Goal: Task Accomplishment & Management: Use online tool/utility

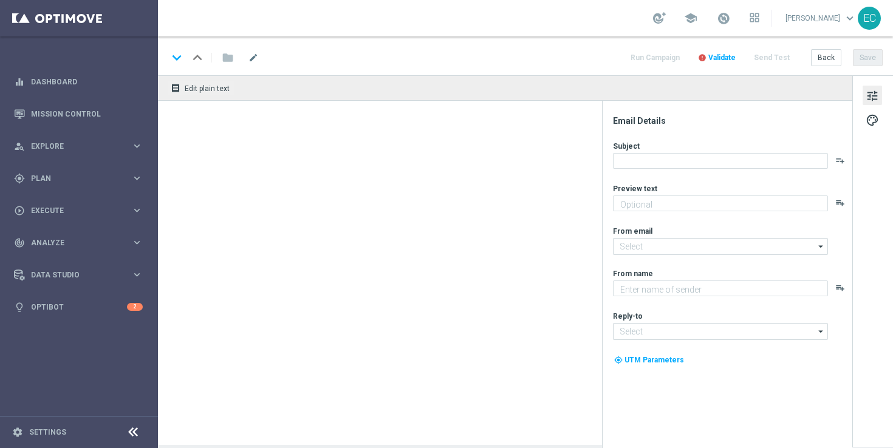
type textarea "Your cart is waiting!"
type textarea "Lottoland"
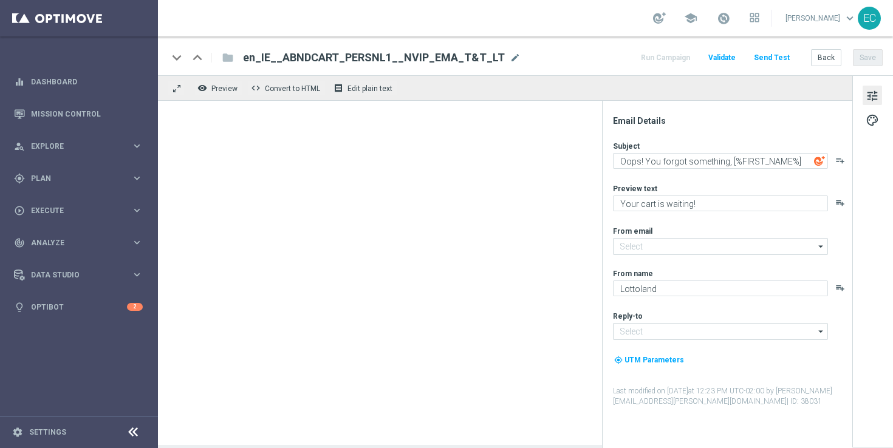
type input "mail@crm.lottoland.com"
type input "support@lottoland.ie"
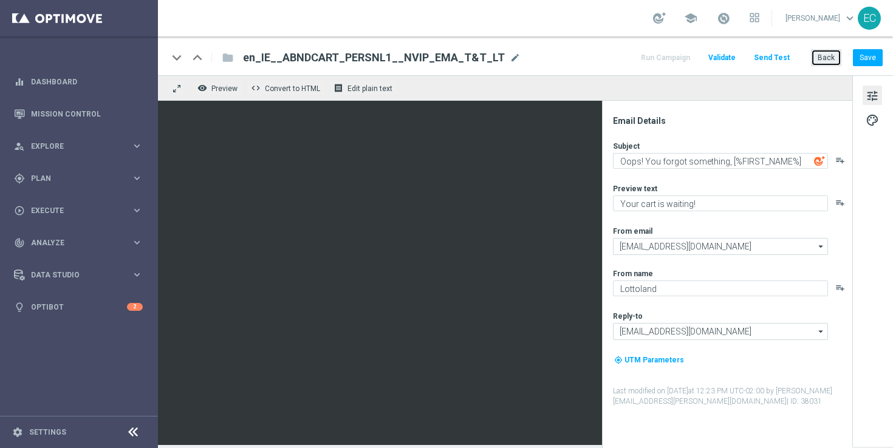
click at [837, 63] on button "Back" at bounding box center [826, 57] width 30 height 17
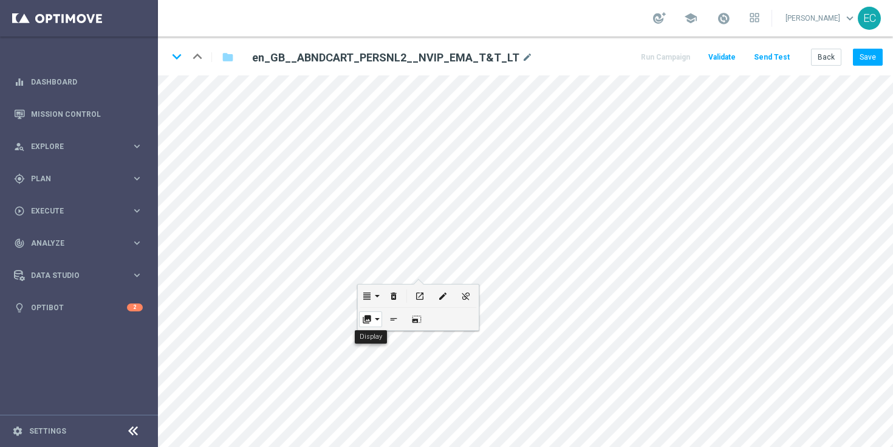
click at [376, 319] on button "collections" at bounding box center [370, 318] width 23 height 22
click at [439, 295] on icon "edit" at bounding box center [442, 296] width 9 height 10
click at [871, 60] on button "Save" at bounding box center [868, 57] width 30 height 17
click at [830, 60] on button "Back" at bounding box center [826, 57] width 30 height 17
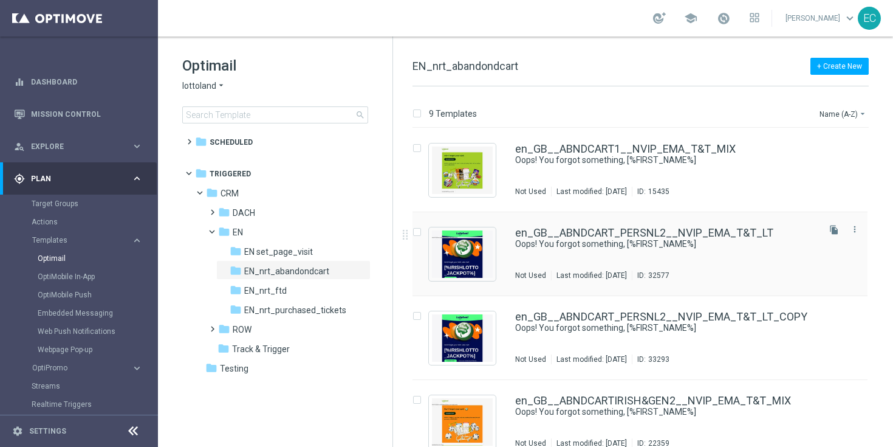
scroll to position [366, 0]
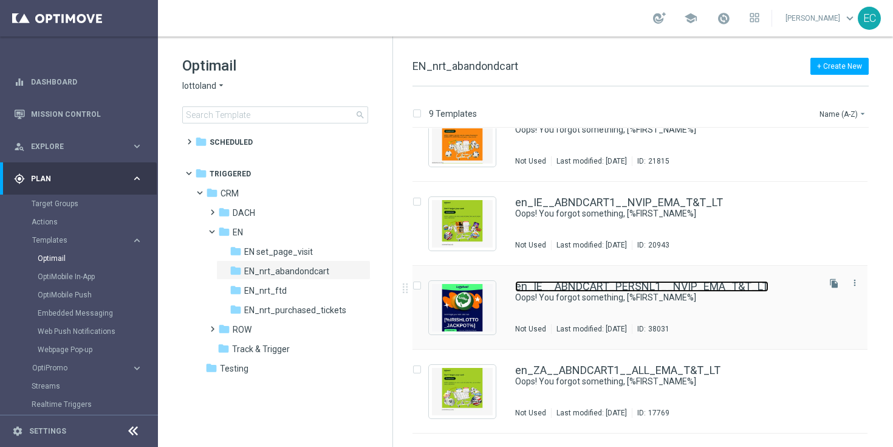
click at [727, 282] on link "en_IE__ABNDCART_PERSNL1__NVIP_EMA_T&T_LT" at bounding box center [641, 286] width 253 height 11
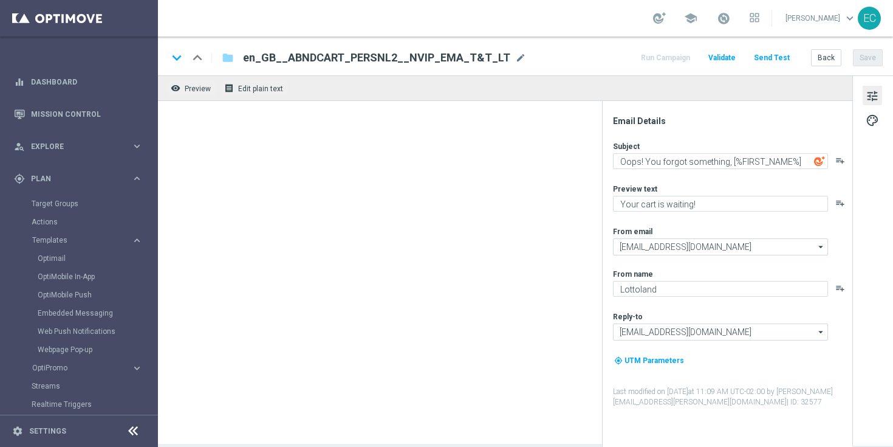
type input "support@lottoland.ie"
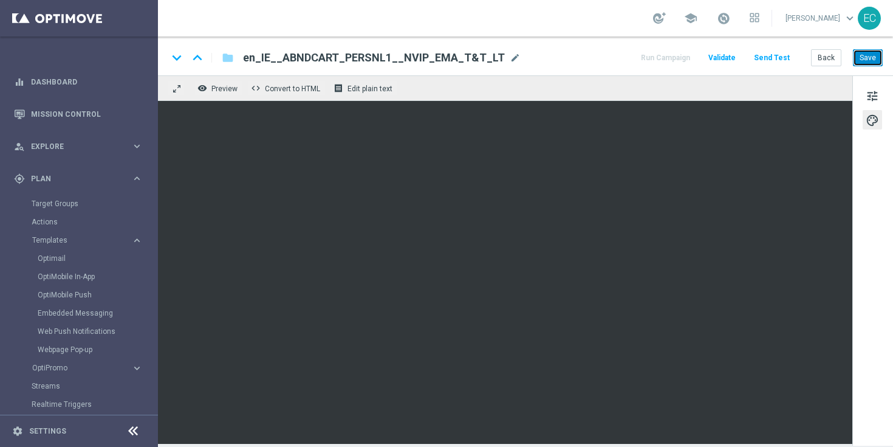
click at [876, 60] on button "Save" at bounding box center [868, 57] width 30 height 17
click at [865, 59] on button "Save" at bounding box center [868, 57] width 30 height 17
click at [873, 58] on button "Save" at bounding box center [868, 57] width 30 height 17
click at [831, 58] on button "Back" at bounding box center [826, 57] width 30 height 17
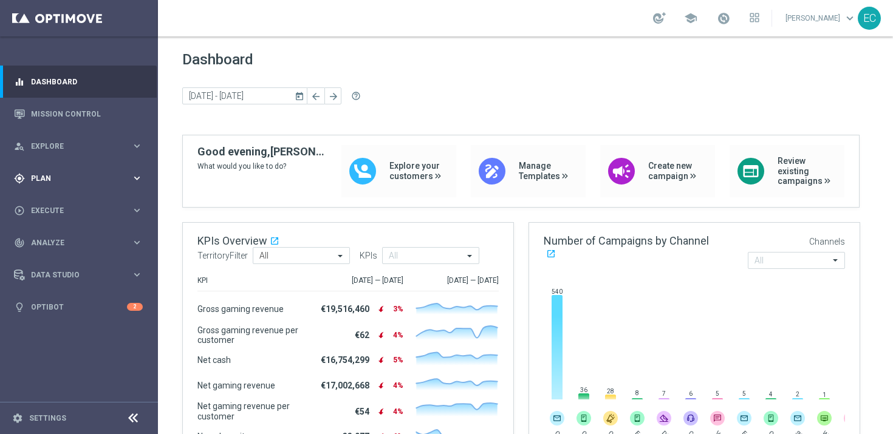
click at [66, 187] on div "gps_fixed Plan keyboard_arrow_right" at bounding box center [78, 178] width 157 height 32
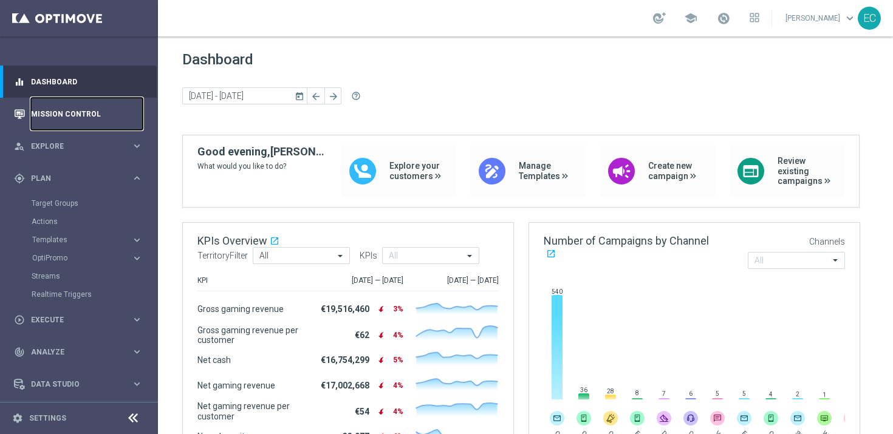
click at [77, 120] on link "Mission Control" at bounding box center [87, 114] width 112 height 32
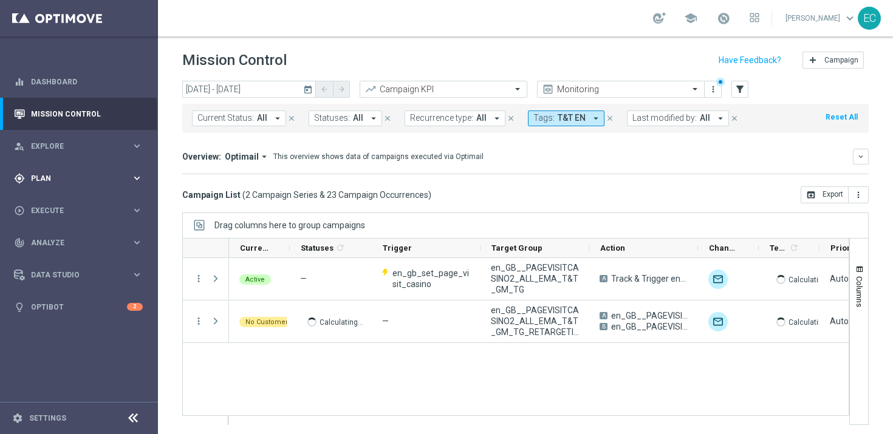
click at [61, 180] on span "Plan" at bounding box center [81, 178] width 100 height 7
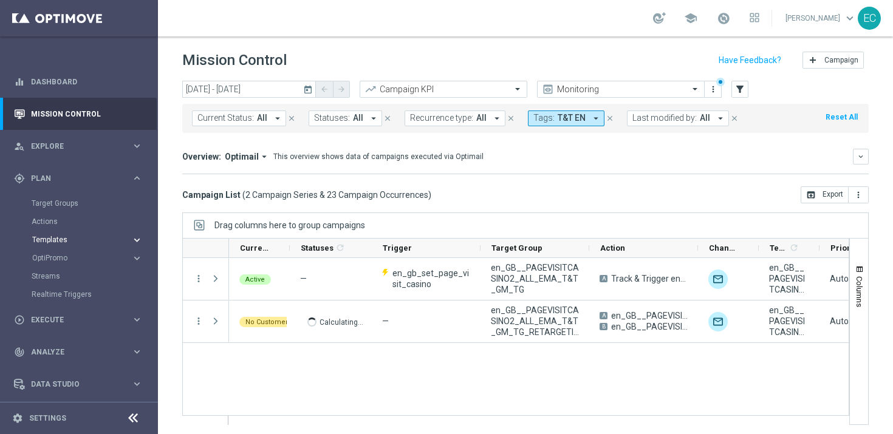
click at [84, 236] on span "Templates" at bounding box center [75, 239] width 87 height 7
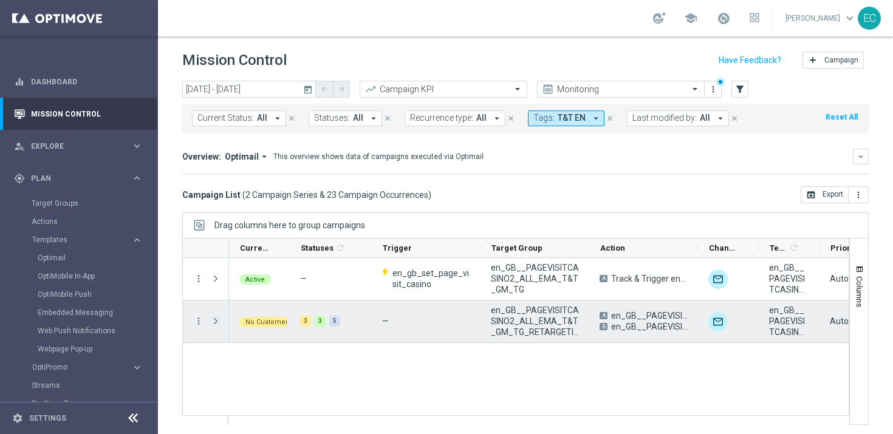
click at [214, 320] on span "Press SPACE to select this row." at bounding box center [215, 322] width 11 height 10
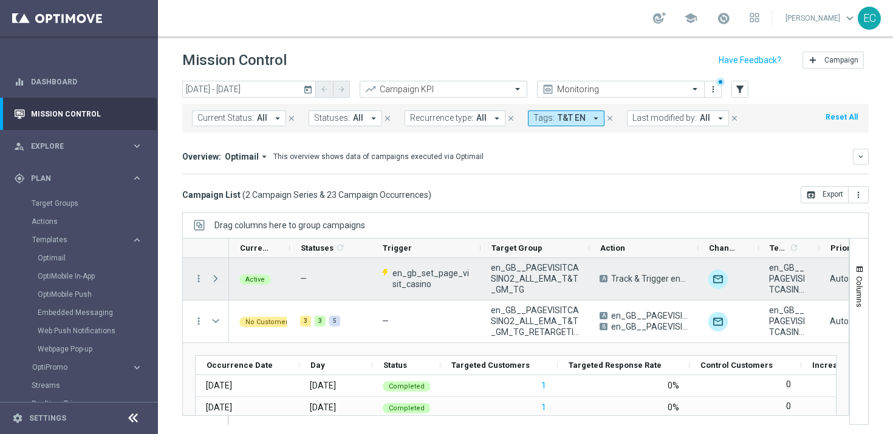
click at [210, 279] on span "Press SPACE to select this row." at bounding box center [215, 279] width 11 height 10
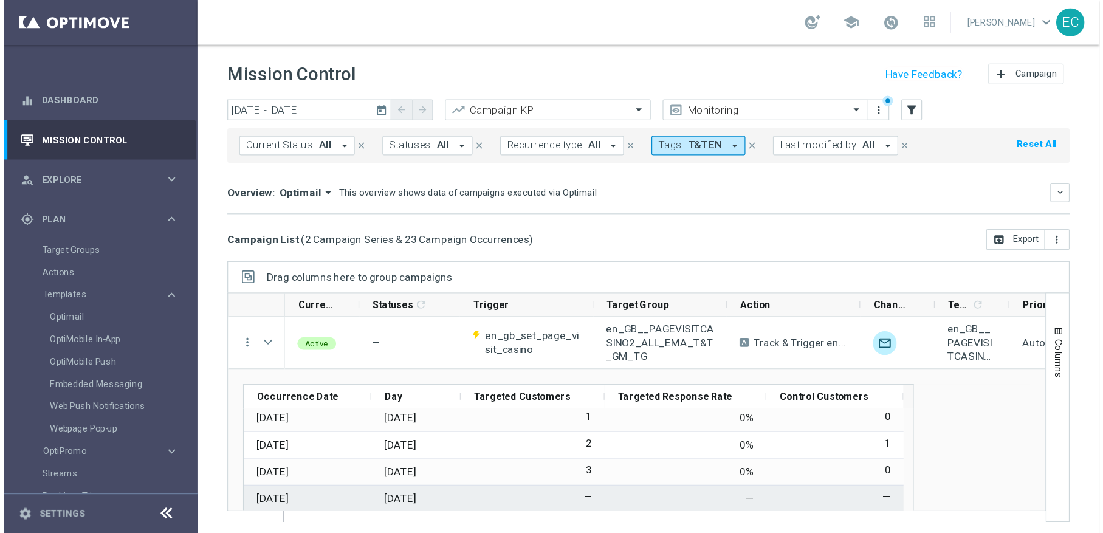
scroll to position [67, 0]
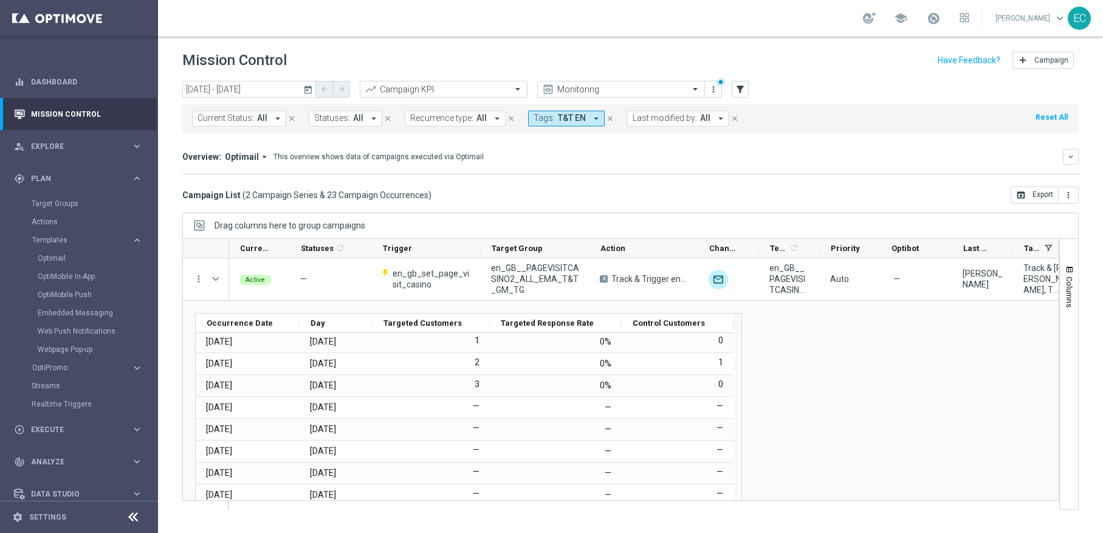
click at [132, 434] on icon at bounding box center [133, 517] width 15 height 15
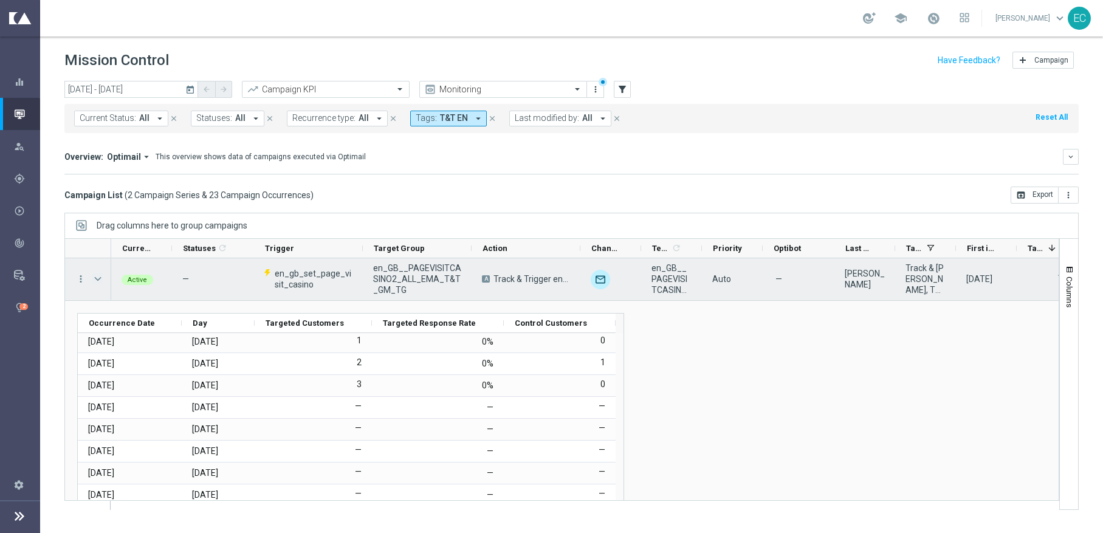
click at [99, 280] on span "Press SPACE to select this row." at bounding box center [97, 279] width 11 height 10
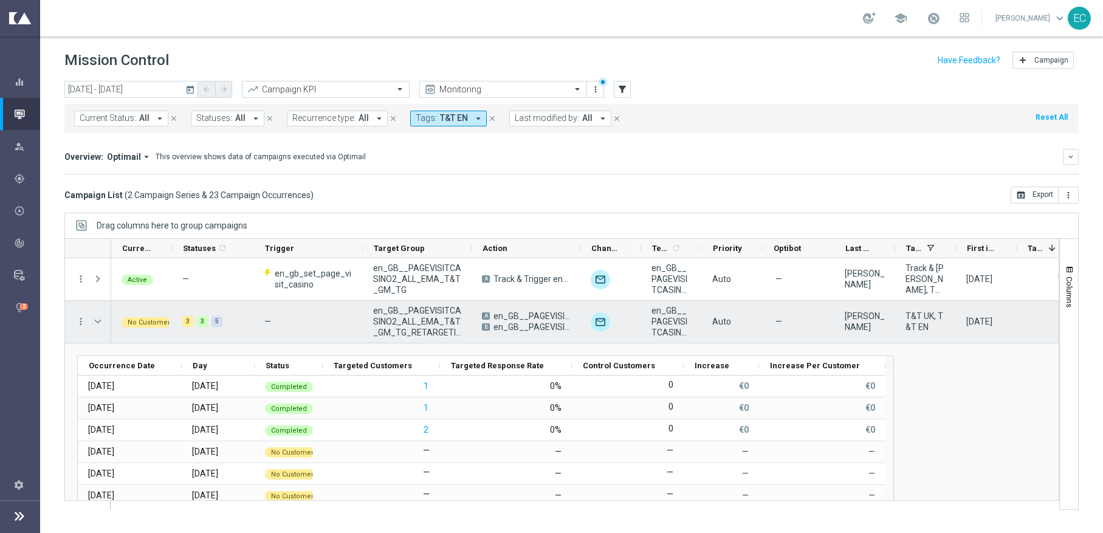
click at [101, 323] on span "Press SPACE to select this row." at bounding box center [97, 322] width 11 height 10
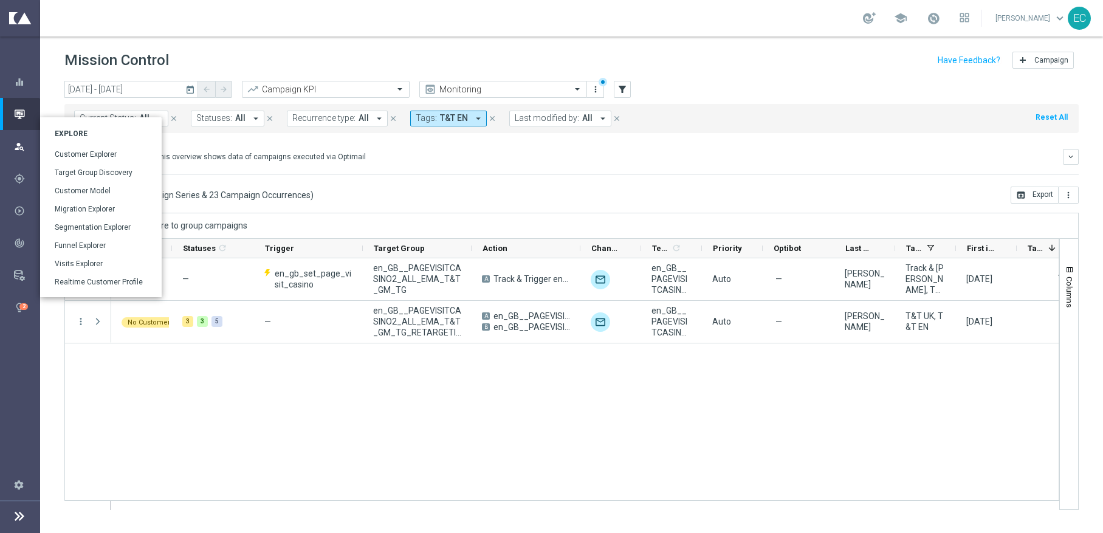
click at [19, 150] on icon "person_search" at bounding box center [19, 146] width 11 height 11
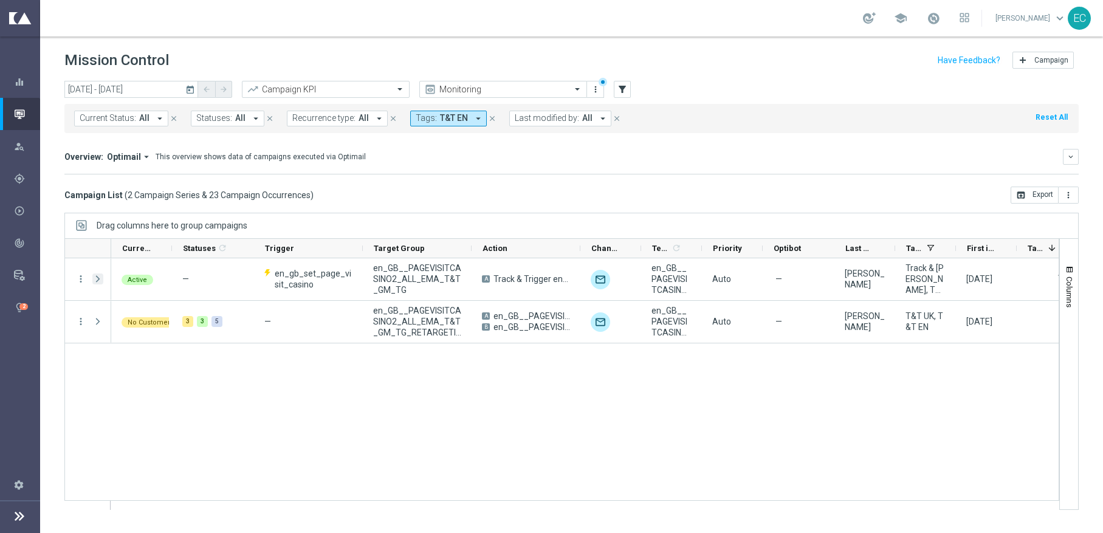
click at [103, 280] on span "Press SPACE to select this row." at bounding box center [97, 279] width 11 height 10
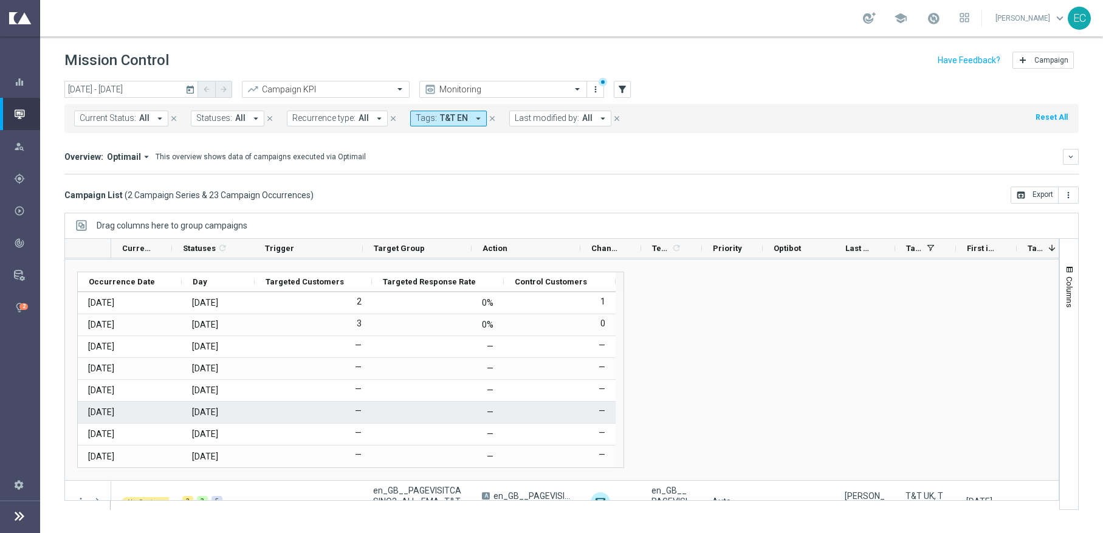
scroll to position [64, 0]
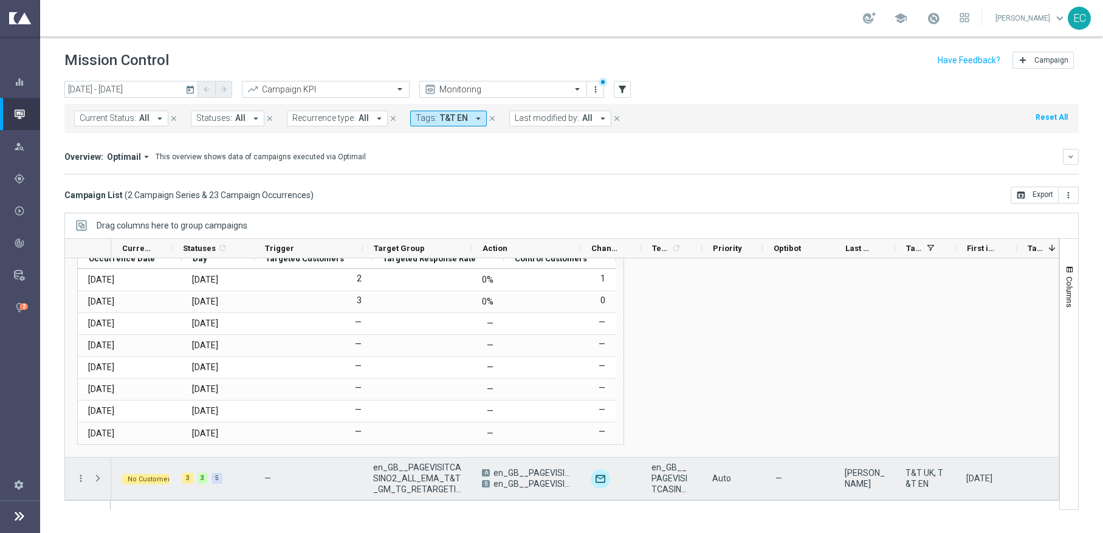
click at [99, 434] on span "Press SPACE to select this row." at bounding box center [97, 478] width 11 height 10
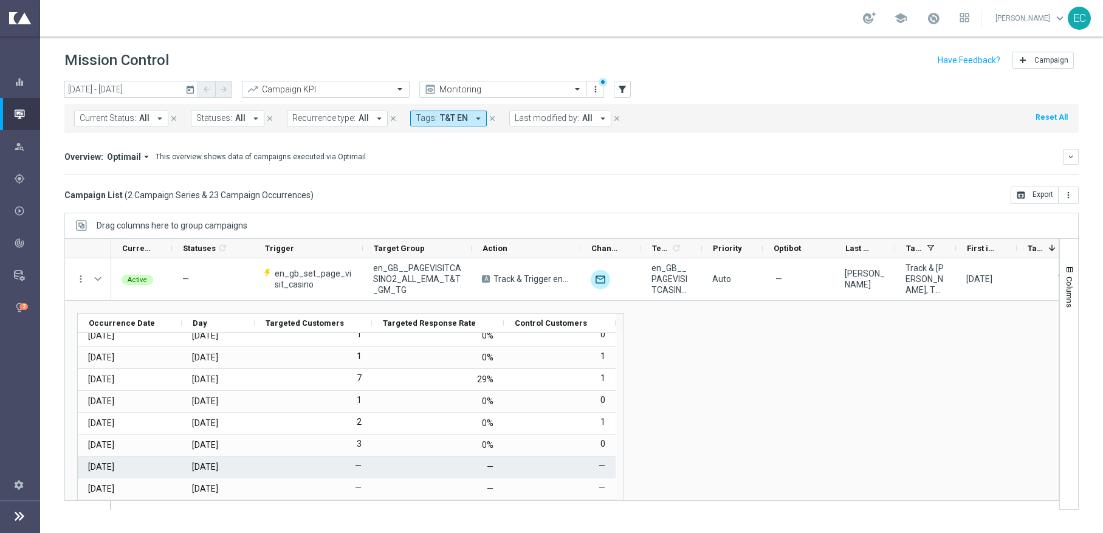
scroll to position [0, 0]
